Goal: Task Accomplishment & Management: Manage account settings

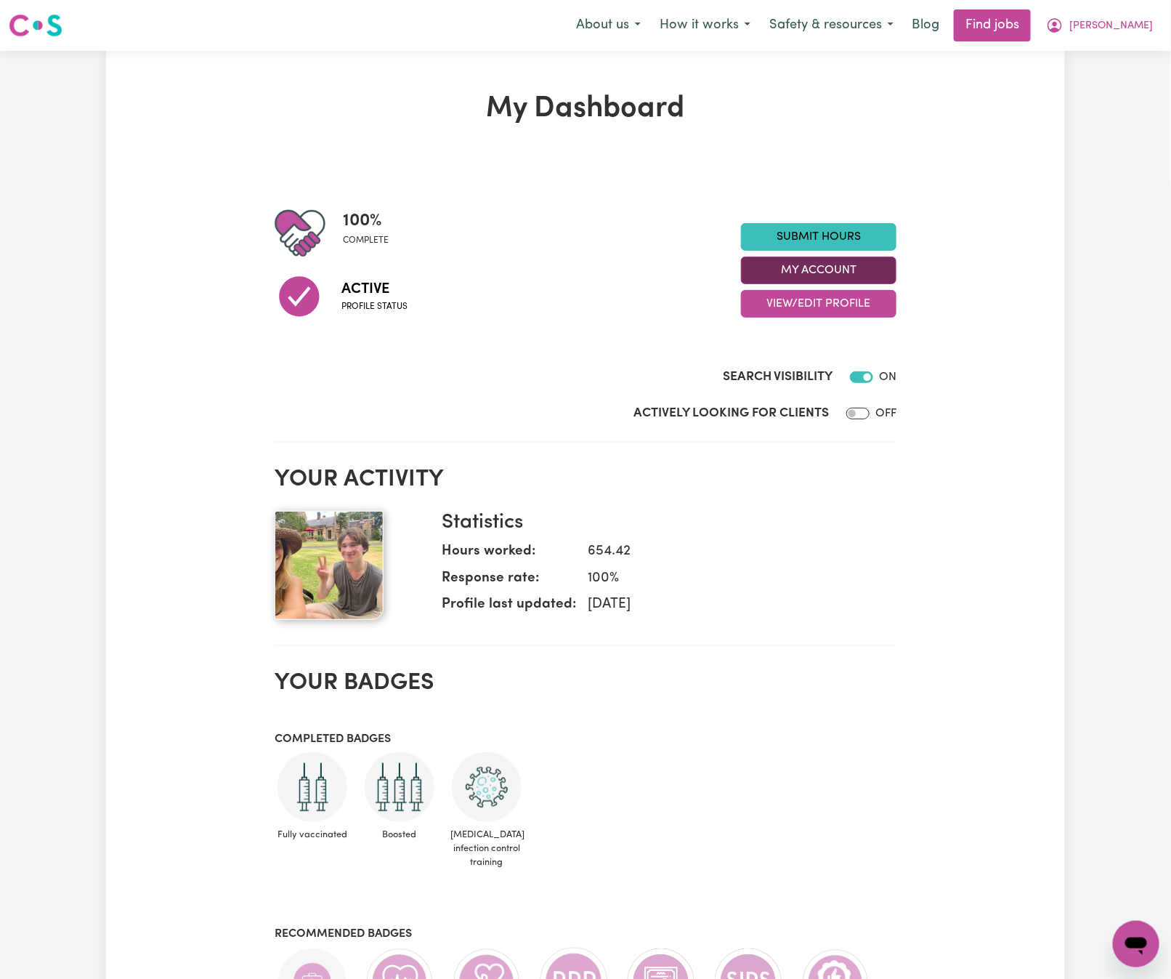
click at [868, 268] on button "My Account" at bounding box center [819, 271] width 156 height 28
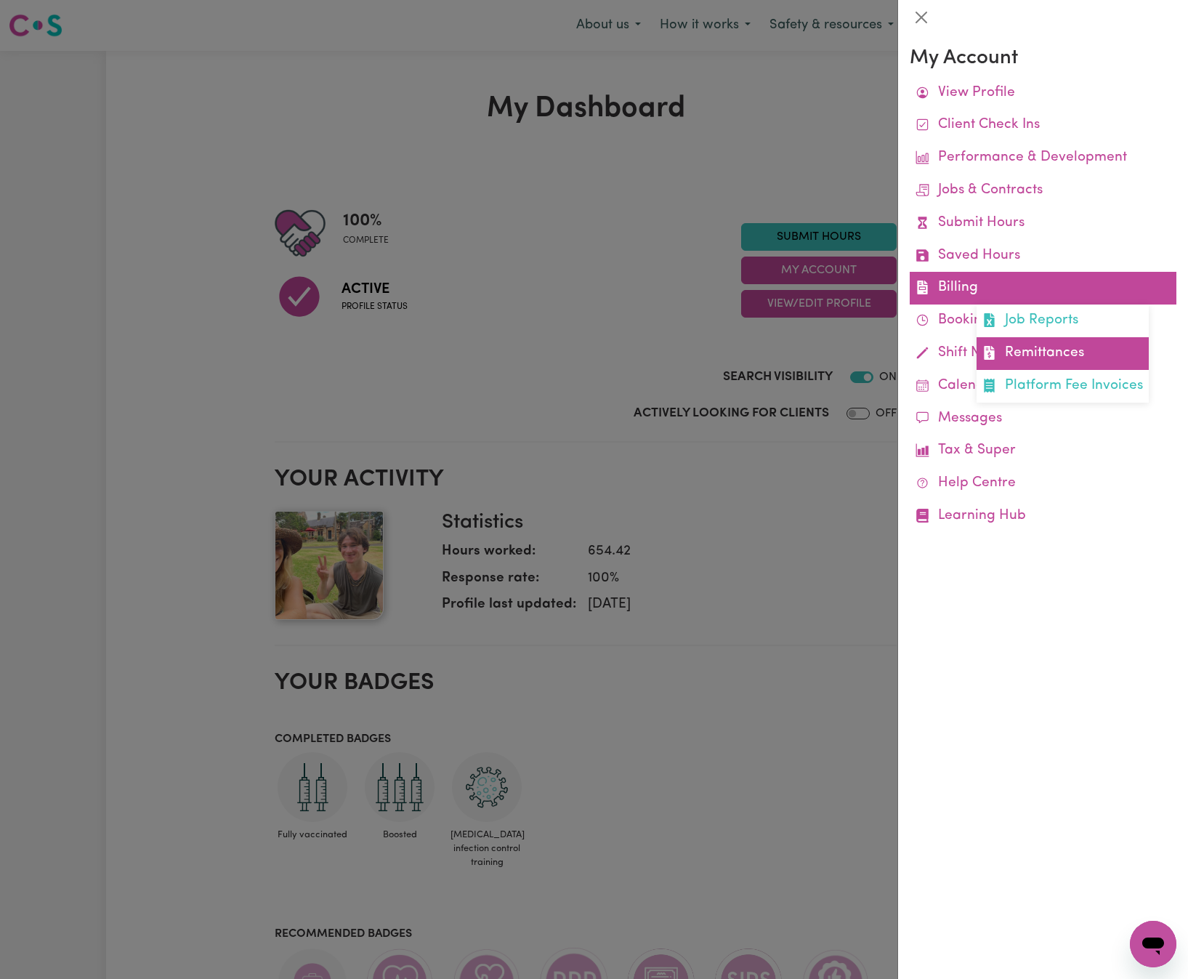
click at [1021, 347] on link "Remittances" at bounding box center [1063, 353] width 172 height 33
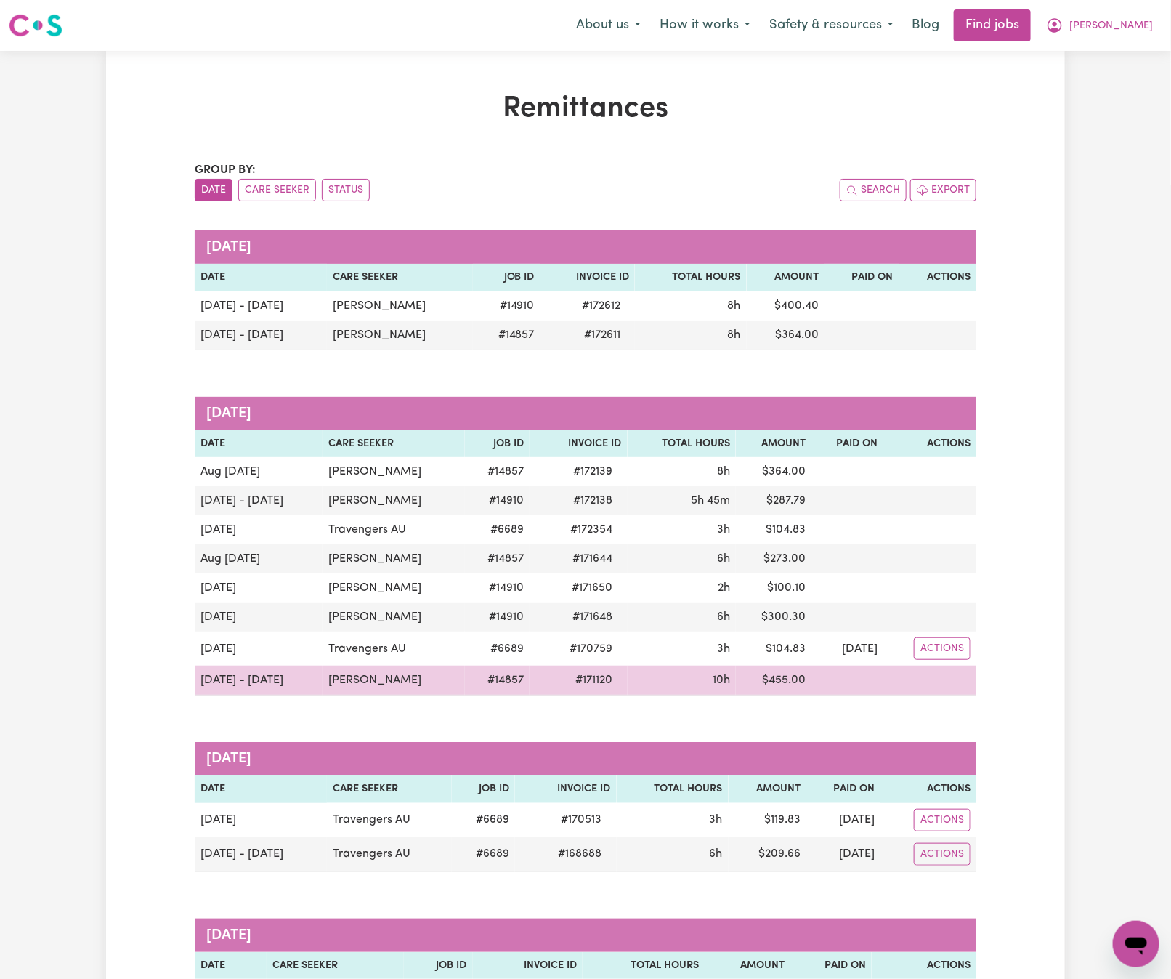
drag, startPoint x: 432, startPoint y: 681, endPoint x: 321, endPoint y: 680, distance: 111.2
click at [323, 680] on td "[PERSON_NAME]" at bounding box center [394, 681] width 142 height 30
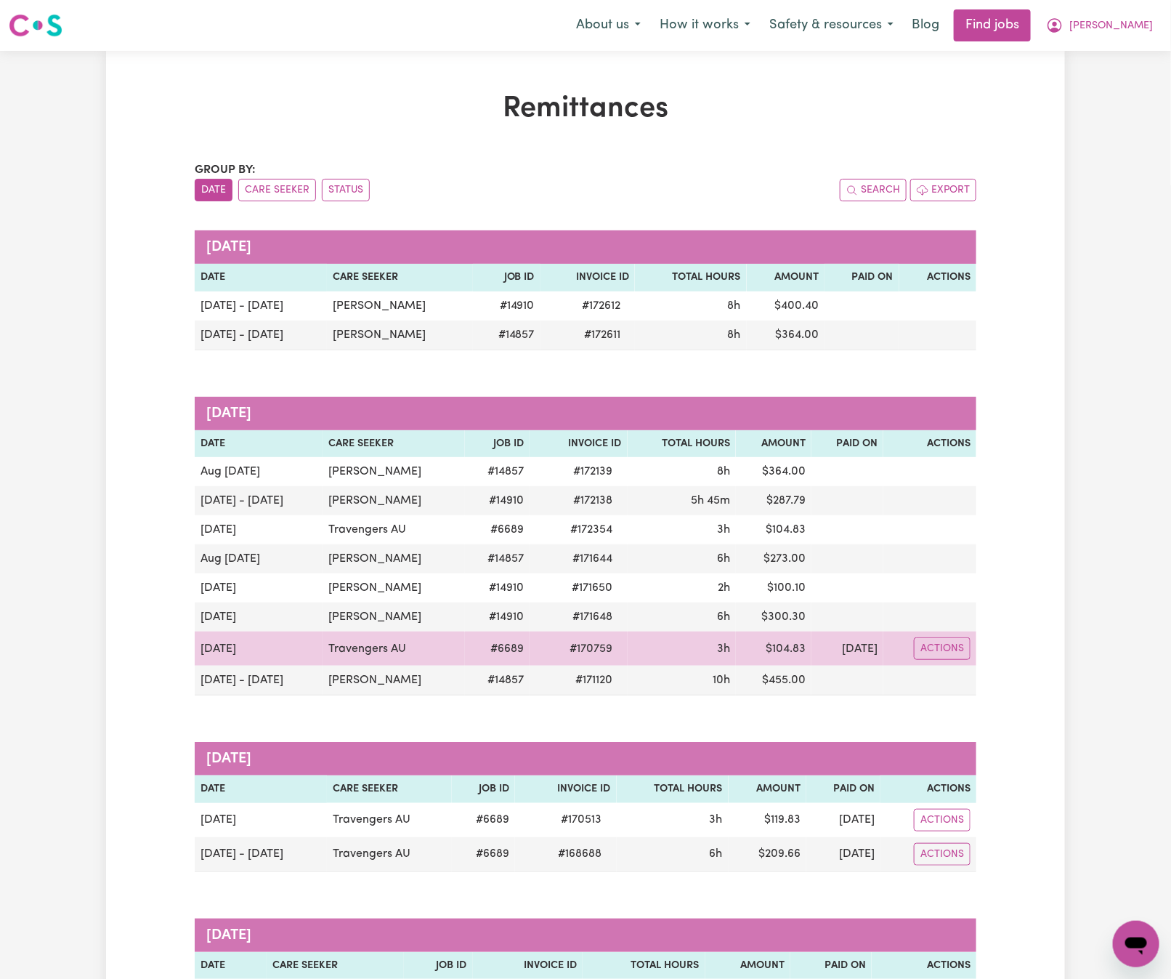
copy td "[PERSON_NAME]"
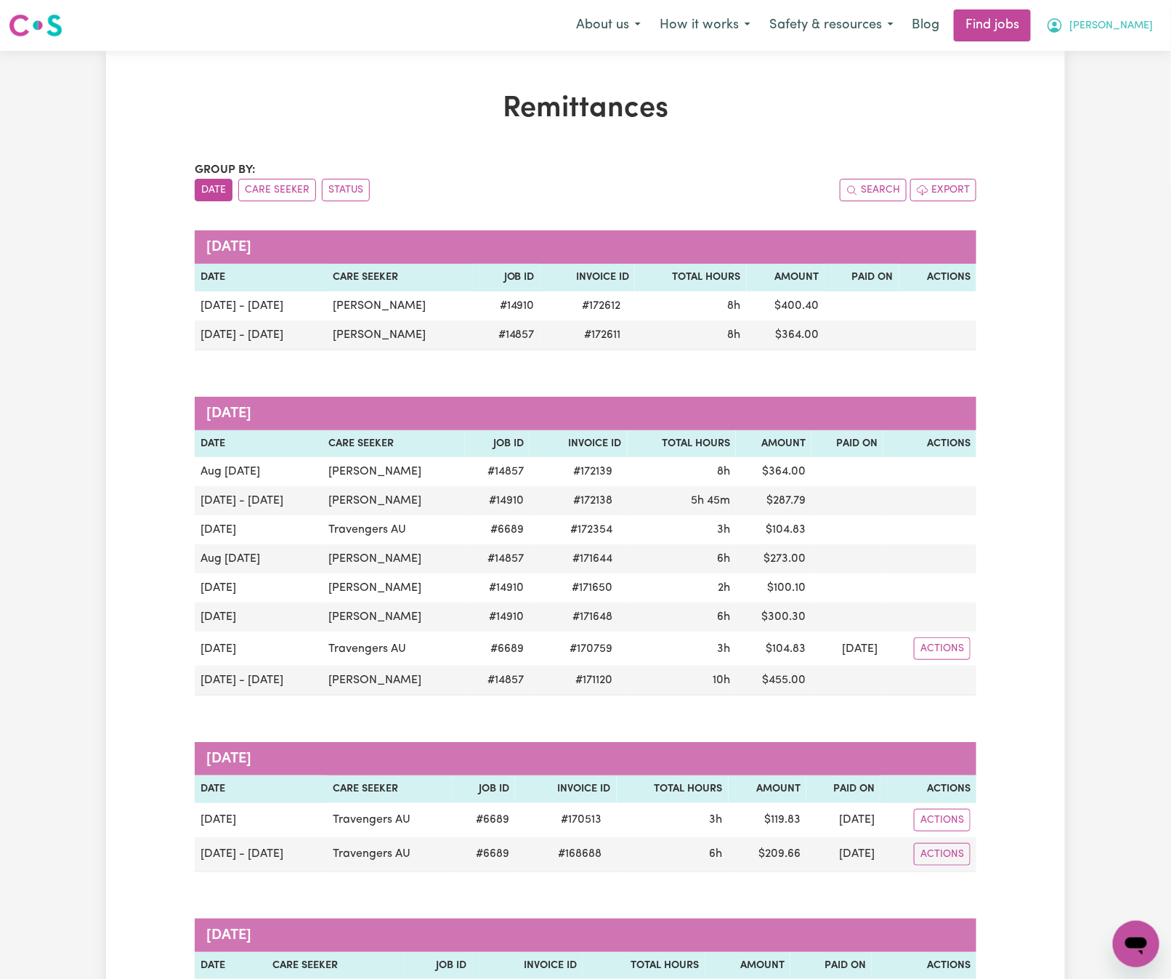
click at [1064, 23] on icon "My Account" at bounding box center [1054, 25] width 17 height 17
click at [1117, 103] on link "Logout" at bounding box center [1104, 111] width 115 height 28
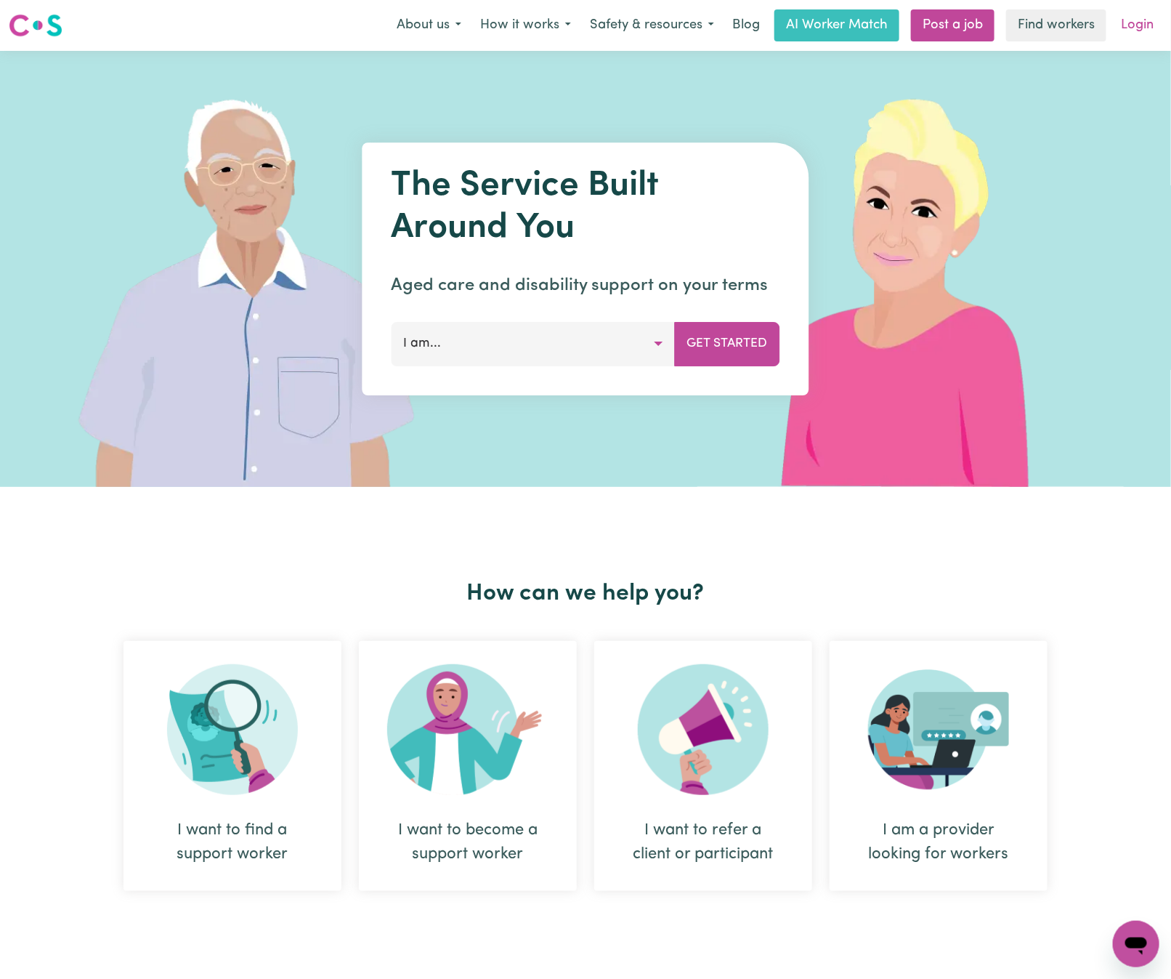
click at [1141, 18] on link "Login" at bounding box center [1138, 25] width 50 height 32
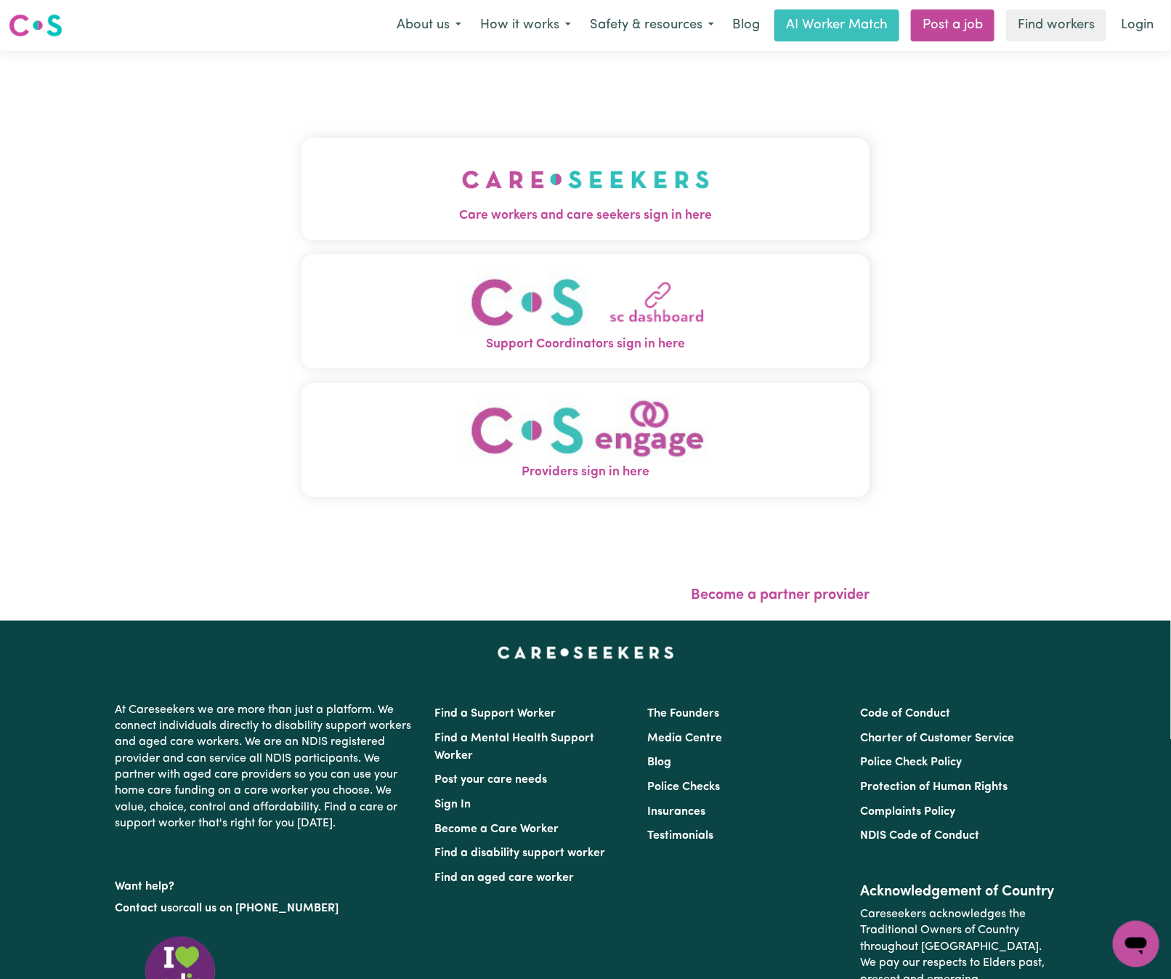
click at [469, 161] on img "Care workers and care seekers sign in here" at bounding box center [586, 180] width 248 height 54
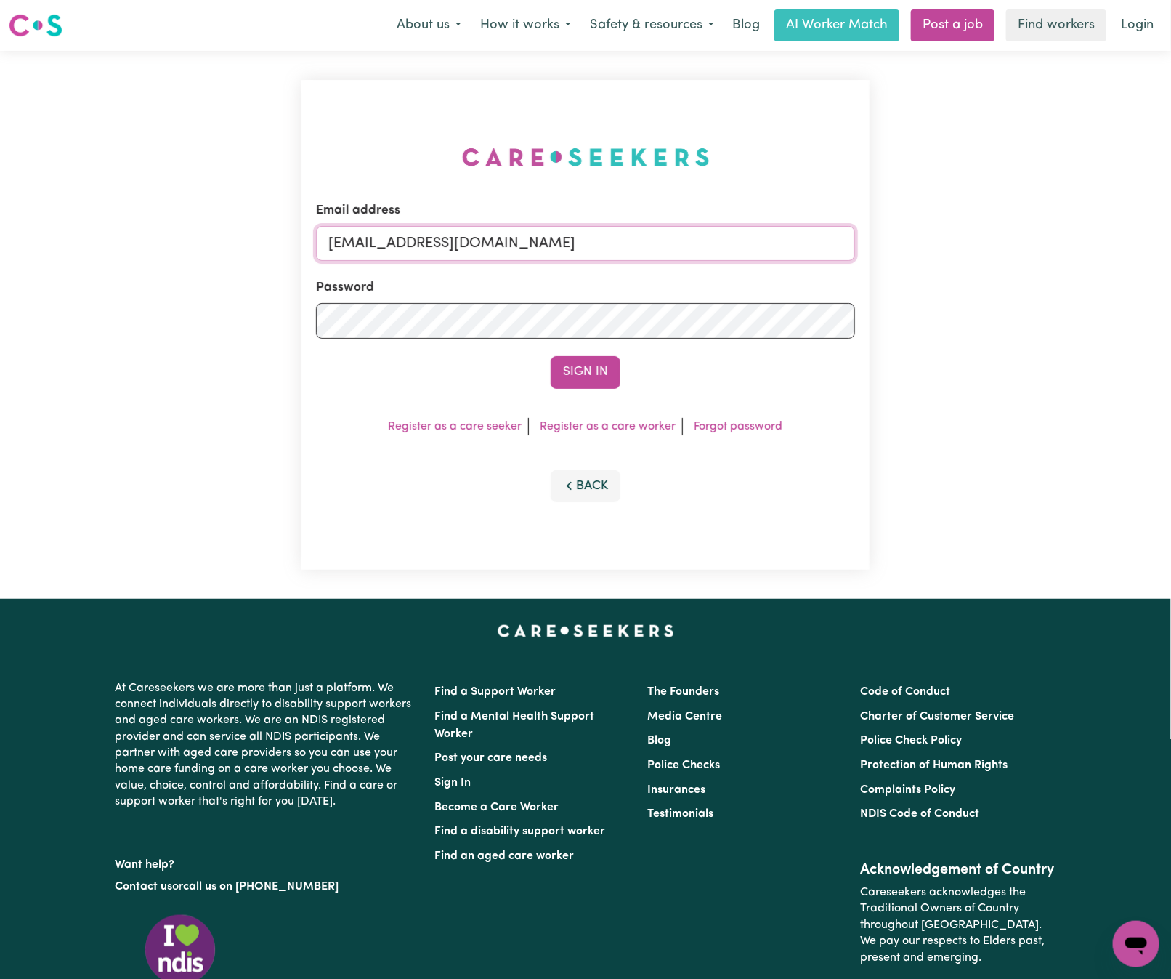
drag, startPoint x: 400, startPoint y: 244, endPoint x: 1057, endPoint y: 207, distance: 658.7
click at [1057, 207] on div "Email address [EMAIL_ADDRESS][DOMAIN_NAME] Password Sign In Register as a care …" at bounding box center [585, 325] width 1171 height 548
paste input "[EMAIL_ADDRESS][DOMAIN_NAME]"
type input "superuser~[EMAIL_ADDRESS][DOMAIN_NAME]"
click at [551, 356] on button "Sign In" at bounding box center [586, 372] width 70 height 32
